Goal: Obtain resource: Download file/media

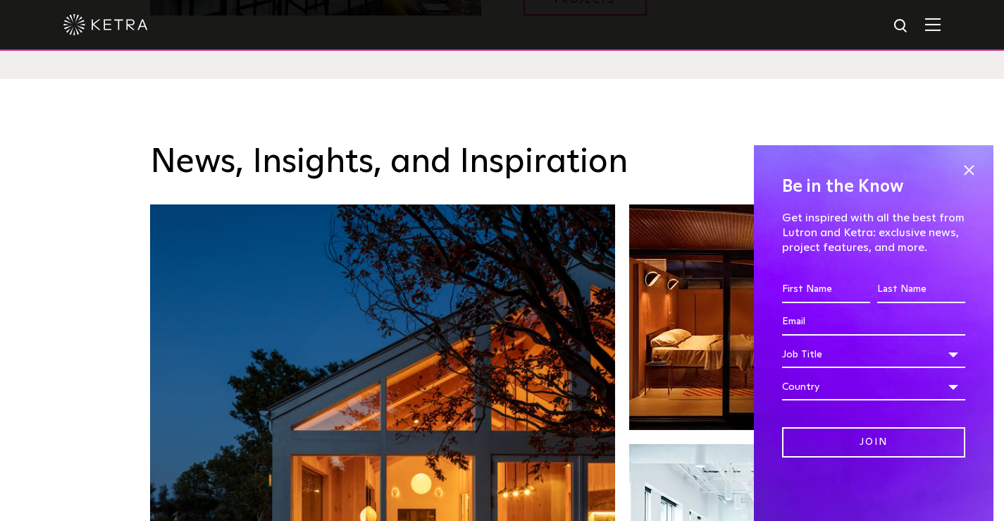
scroll to position [2065, 0]
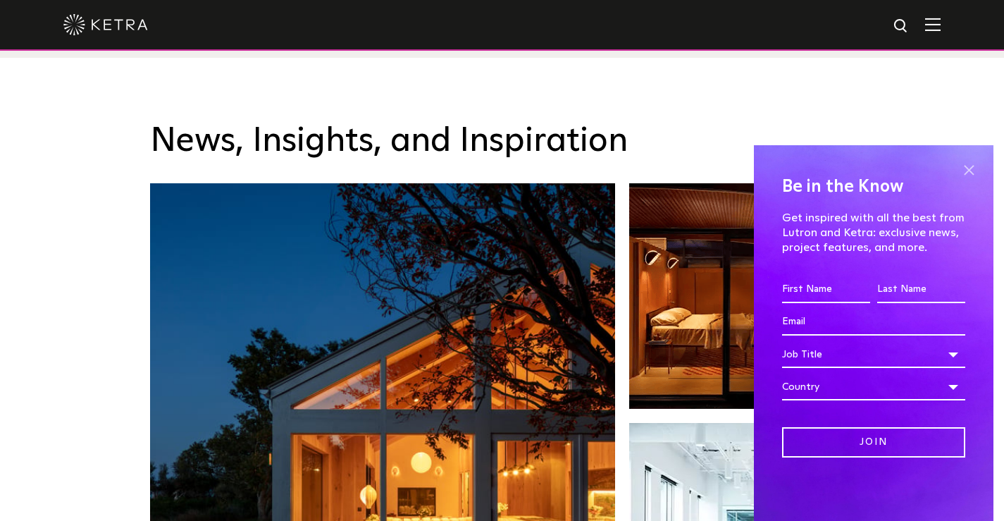
click at [969, 173] on span at bounding box center [968, 169] width 21 height 21
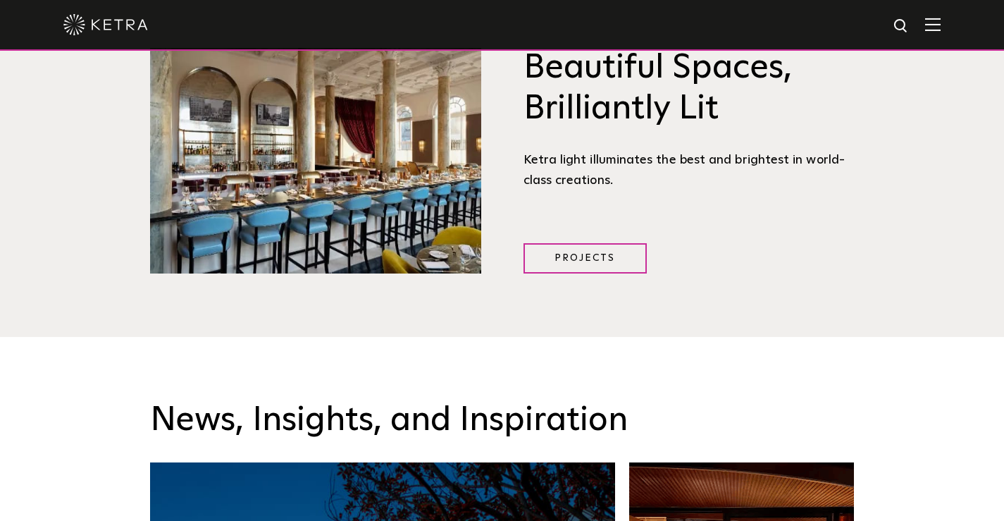
scroll to position [1464, 0]
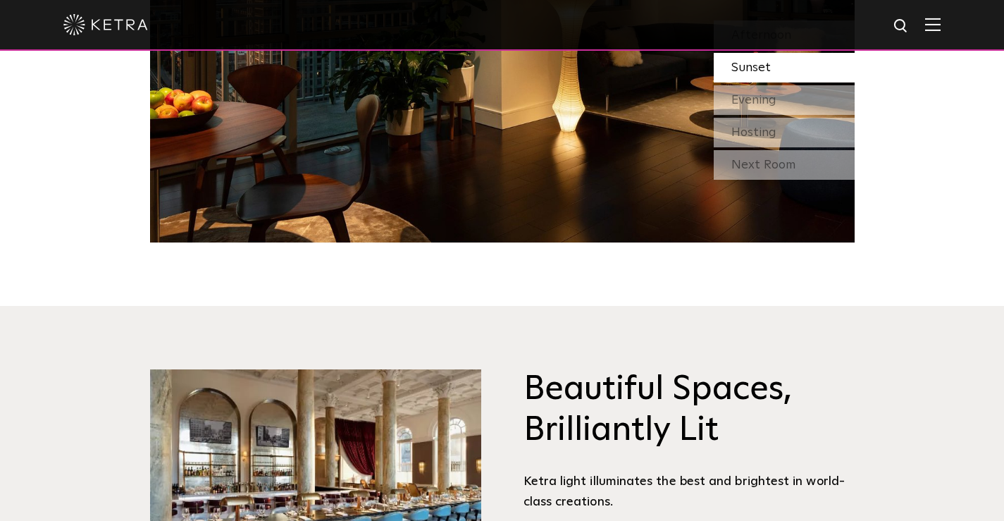
click at [932, 26] on img at bounding box center [933, 24] width 16 height 13
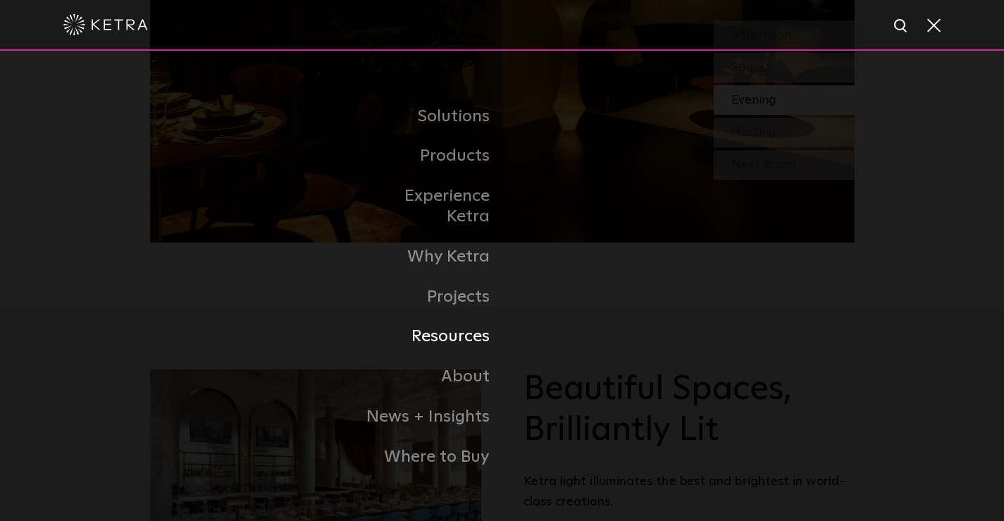
click at [450, 326] on link "Resources" at bounding box center [430, 336] width 144 height 40
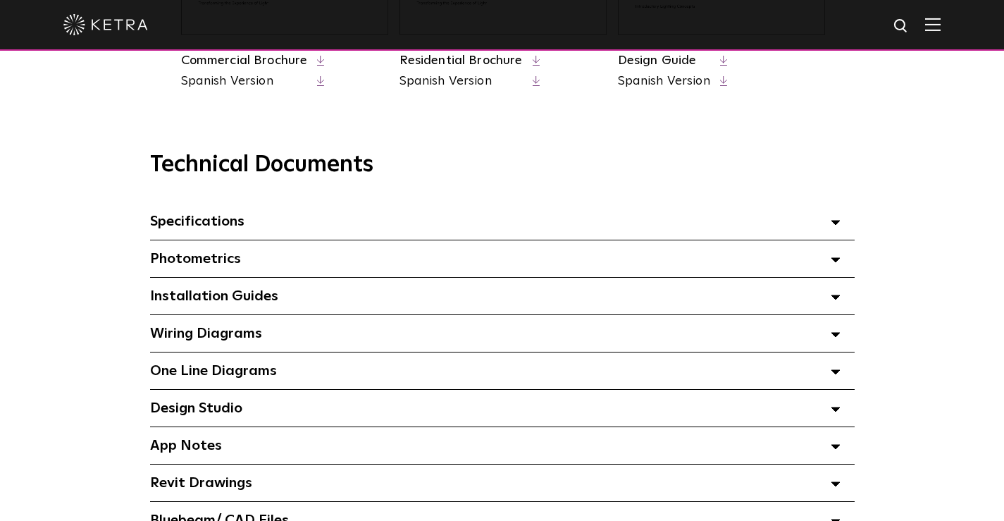
scroll to position [901, 0]
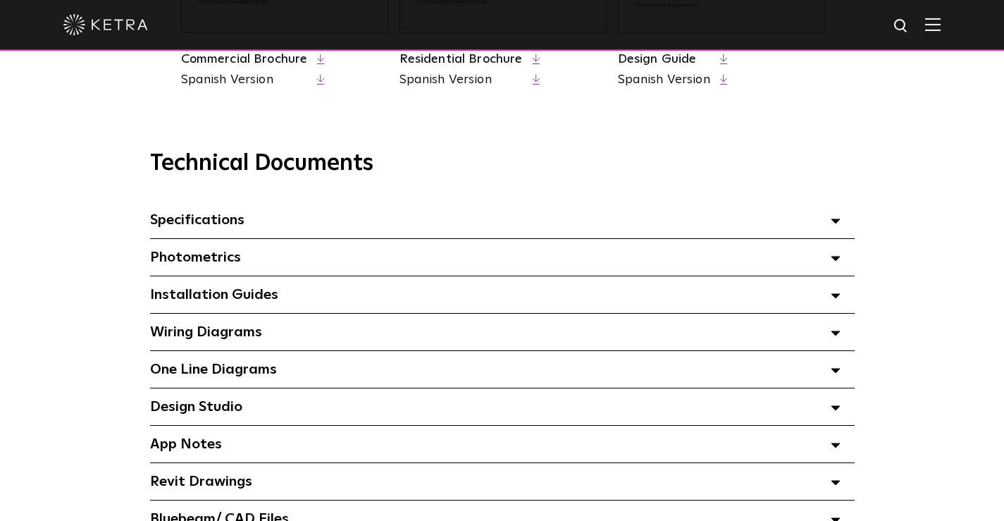
click at [827, 220] on div "Specifications Select checkboxes to use the bulk download option below" at bounding box center [502, 220] width 705 height 37
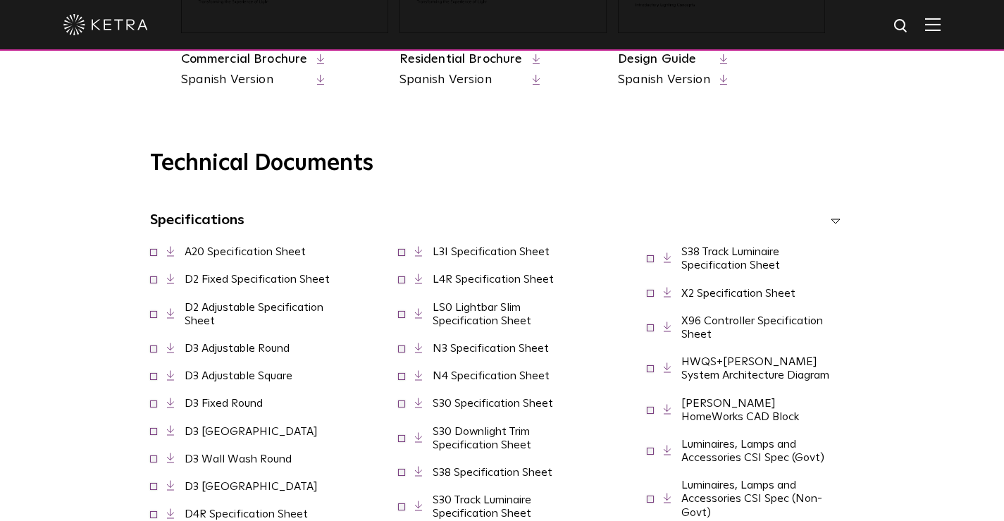
click at [282, 249] on link "A20 Specification Sheet" at bounding box center [245, 251] width 121 height 11
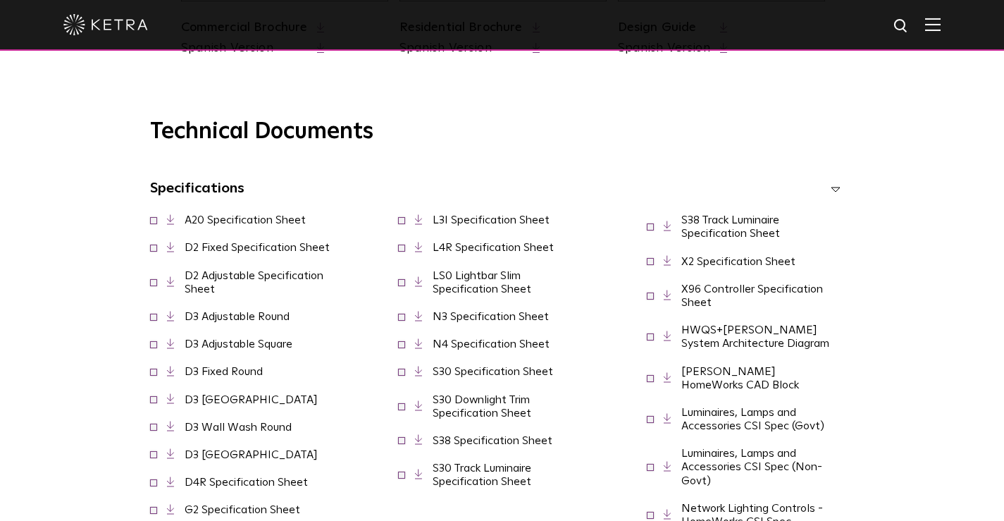
scroll to position [944, 0]
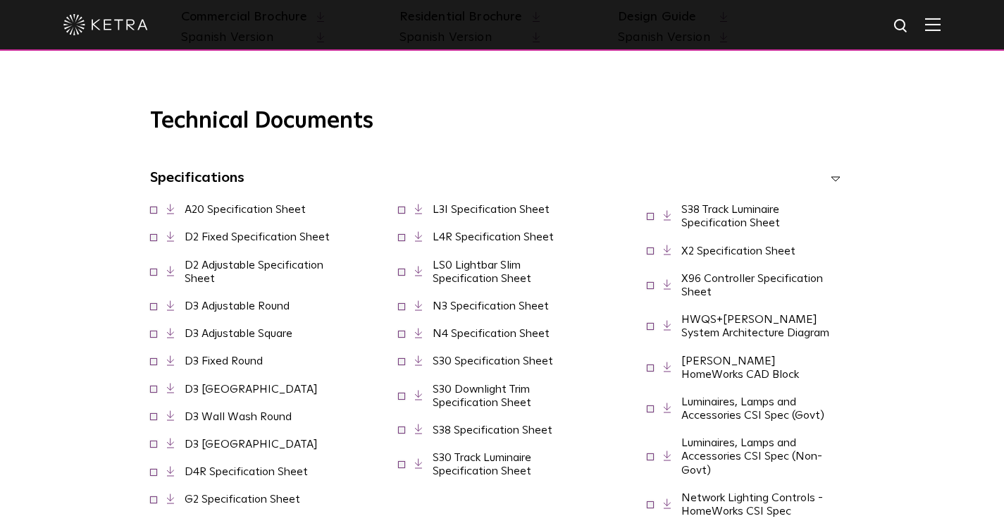
click at [234, 267] on link "D2 Adjustable Specification Sheet" at bounding box center [254, 271] width 139 height 25
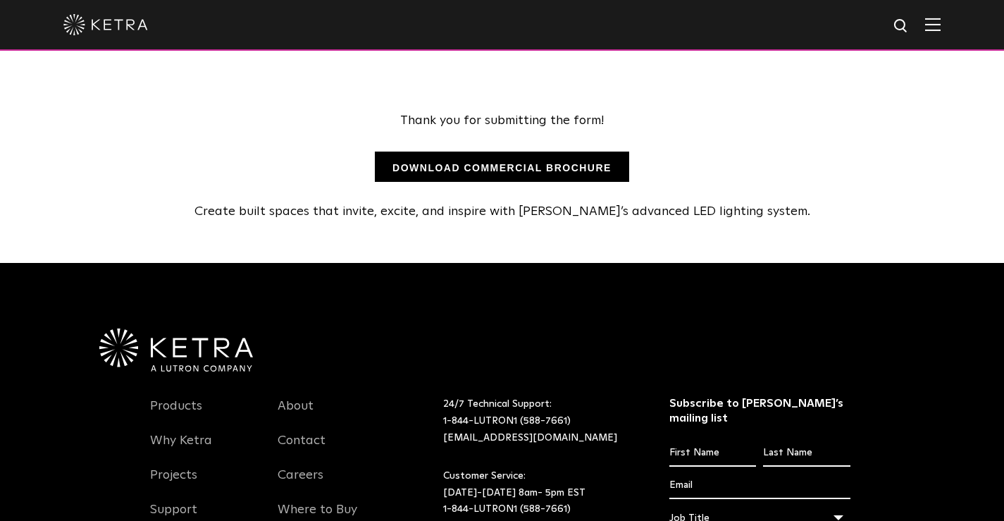
click at [511, 159] on link "DOWNLOAD COMMERCIAL BROCHURE" at bounding box center [502, 167] width 254 height 30
